Goal: Find specific page/section: Find specific page/section

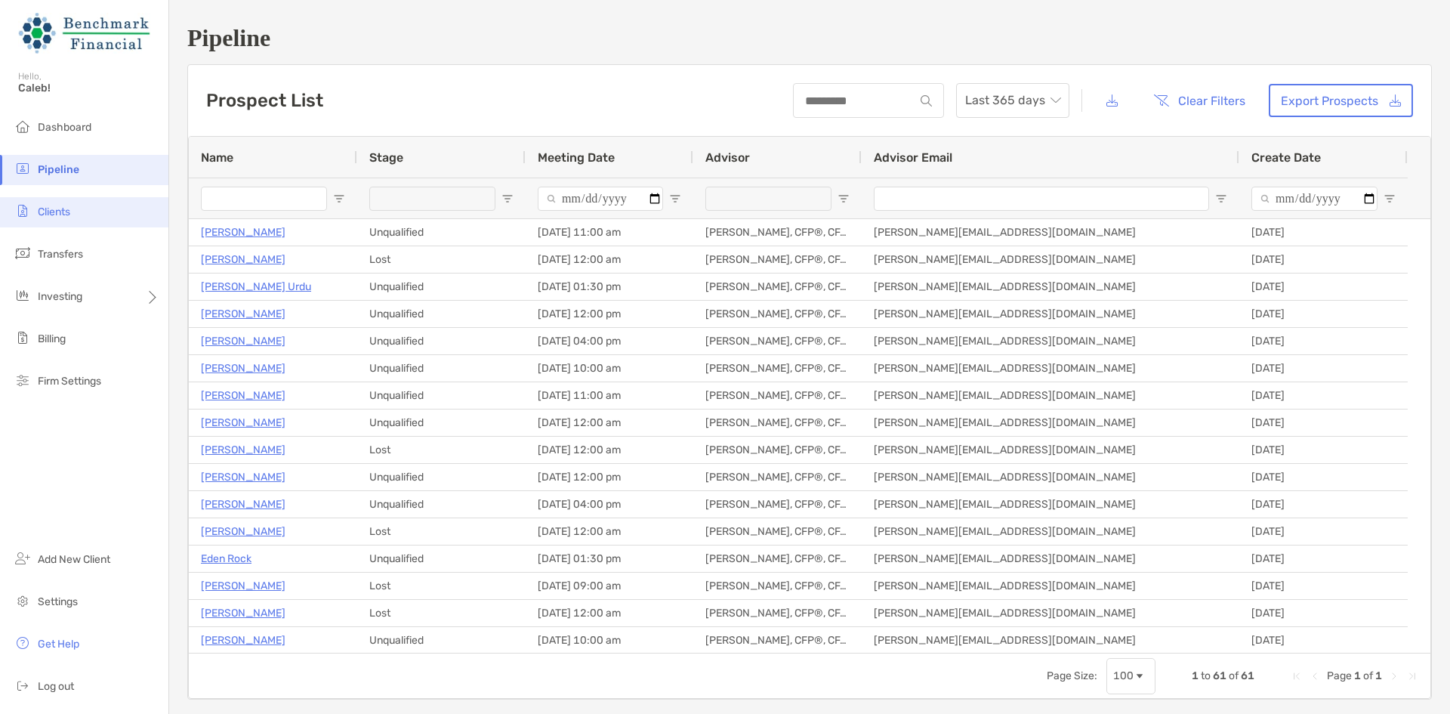
click at [95, 211] on li "Clients" at bounding box center [84, 212] width 168 height 30
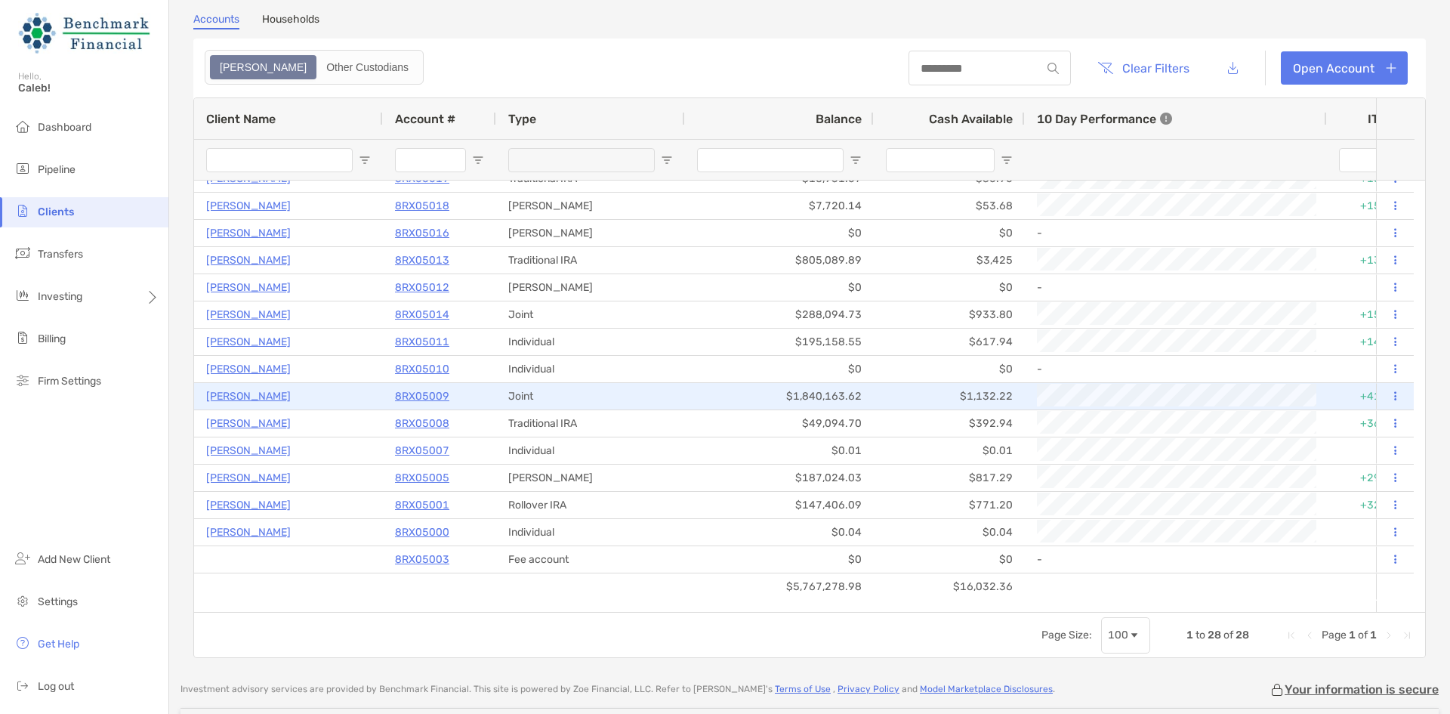
scroll to position [176, 0]
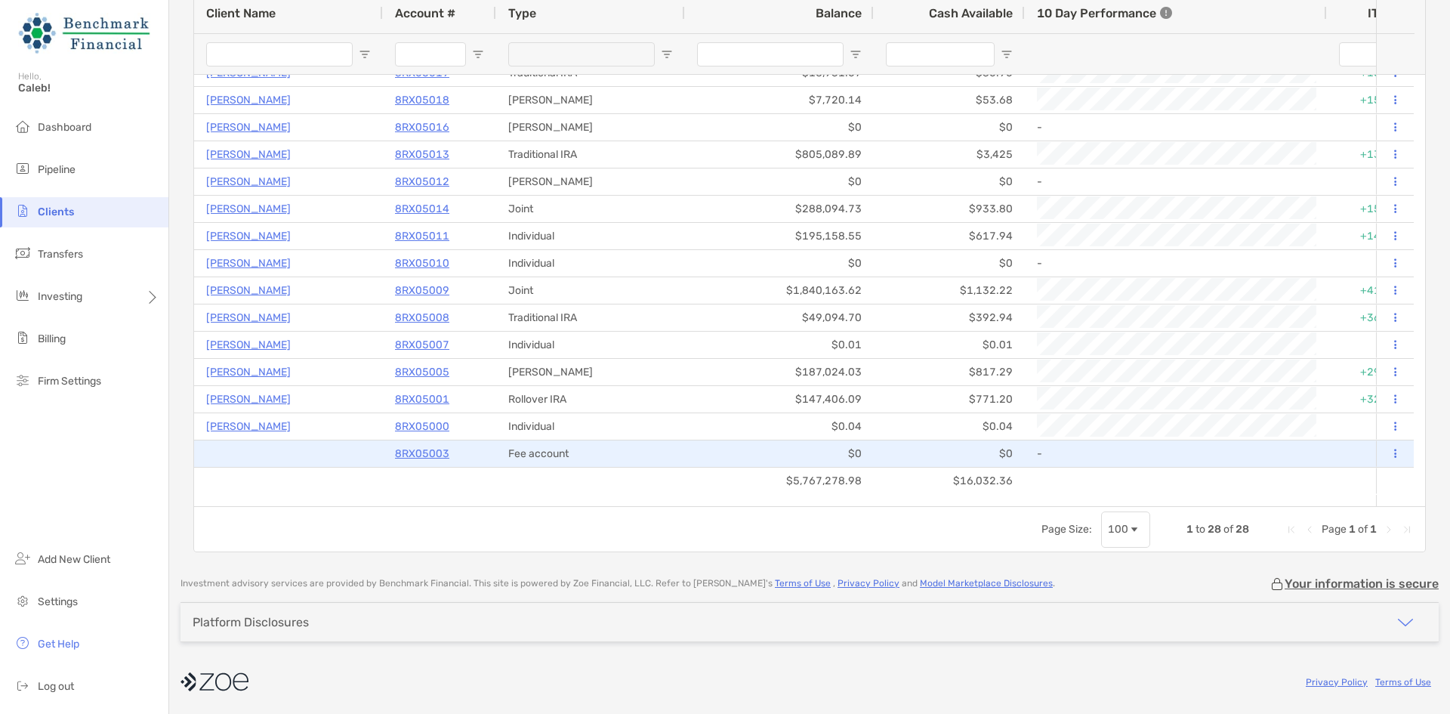
click at [425, 455] on p "8RX05003" at bounding box center [422, 453] width 54 height 19
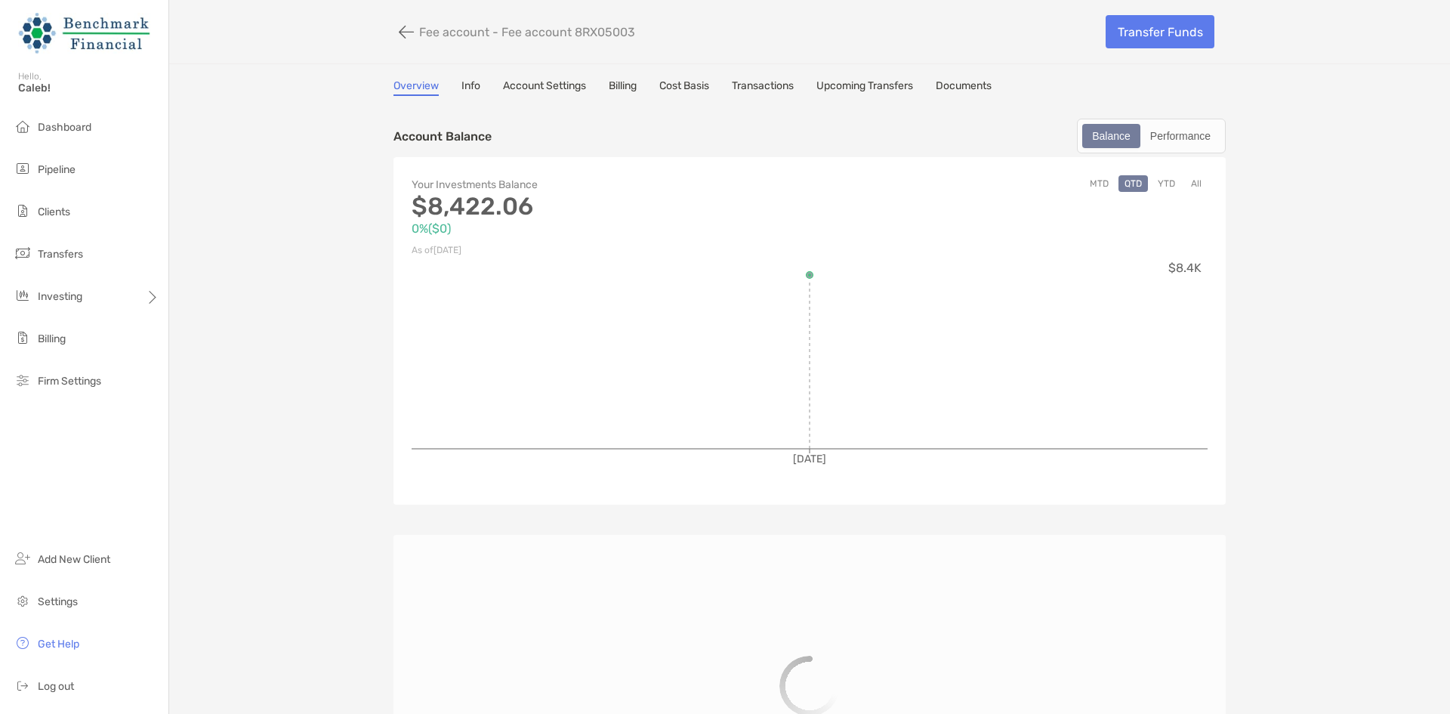
click at [990, 81] on link "Documents" at bounding box center [964, 87] width 56 height 17
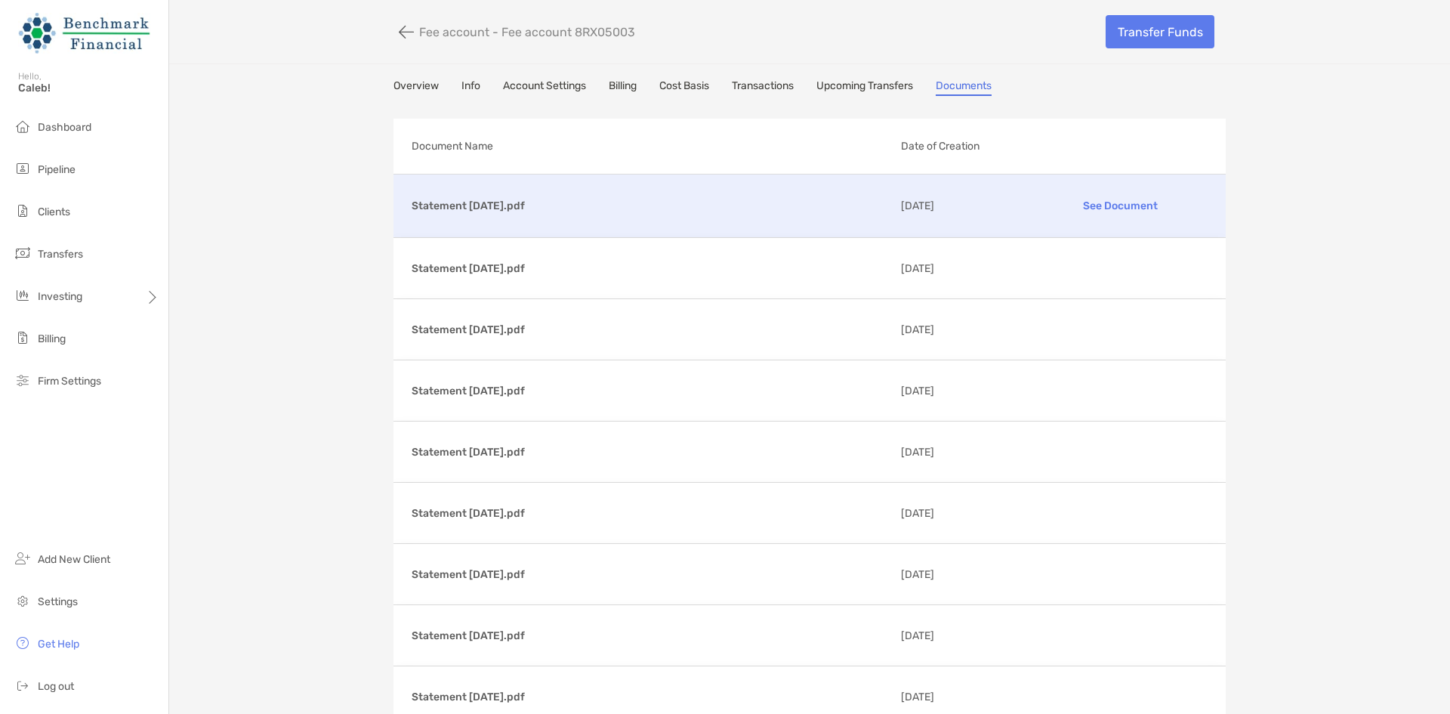
click at [1129, 200] on p "See Document" at bounding box center [1120, 206] width 175 height 26
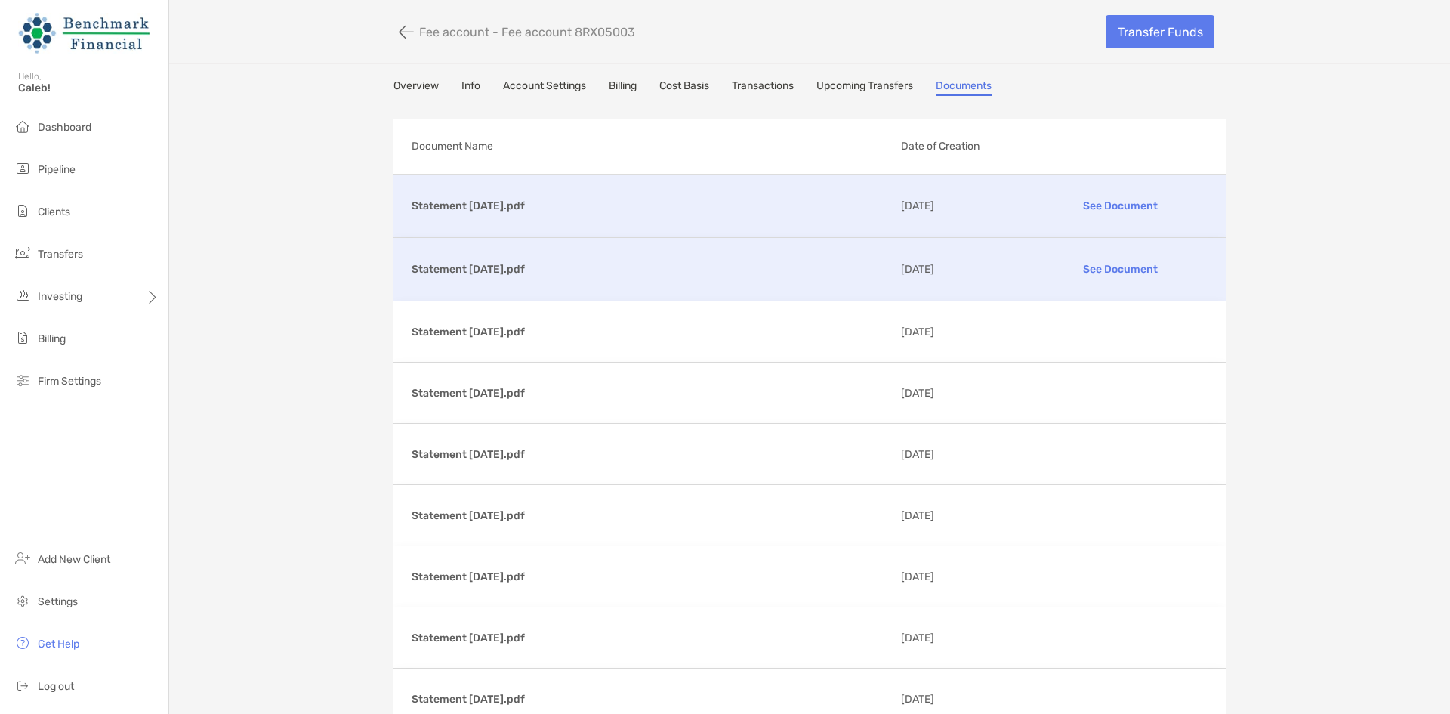
click at [1089, 264] on p "See Document" at bounding box center [1120, 269] width 175 height 26
click at [76, 137] on li "Dashboard" at bounding box center [84, 128] width 168 height 30
